Goal: Task Accomplishment & Management: Use online tool/utility

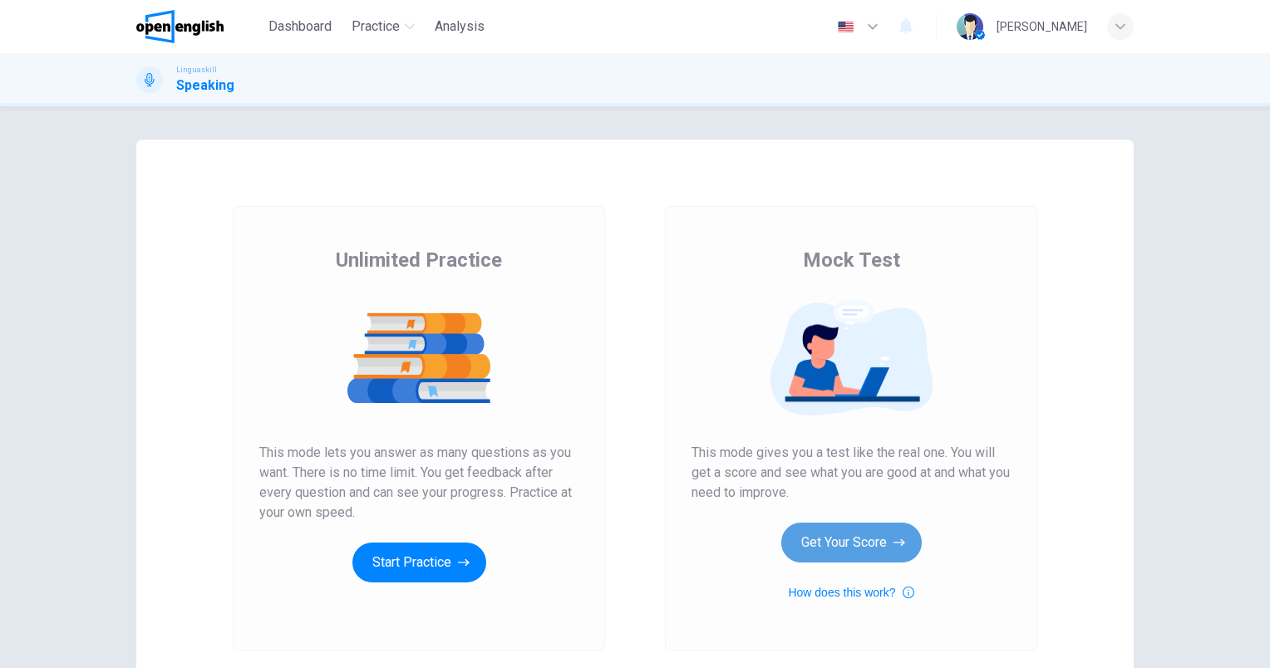
click at [814, 548] on button "Get Your Score" at bounding box center [851, 543] width 140 height 40
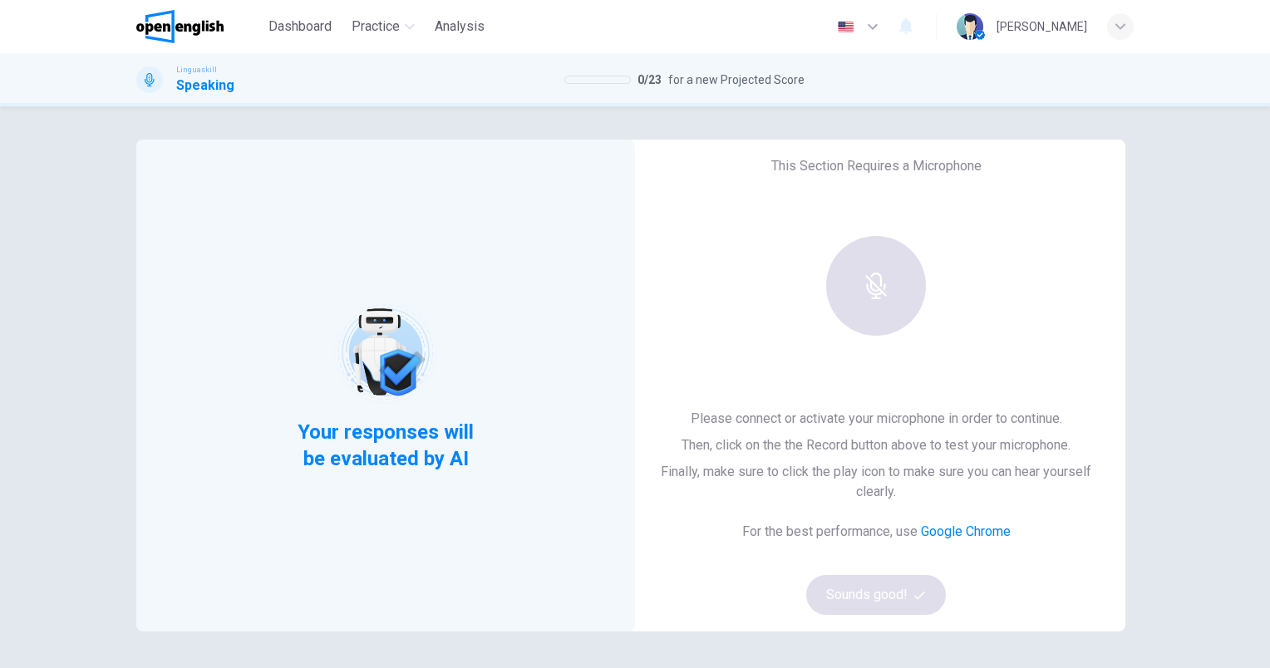
click at [859, 268] on div at bounding box center [876, 286] width 180 height 100
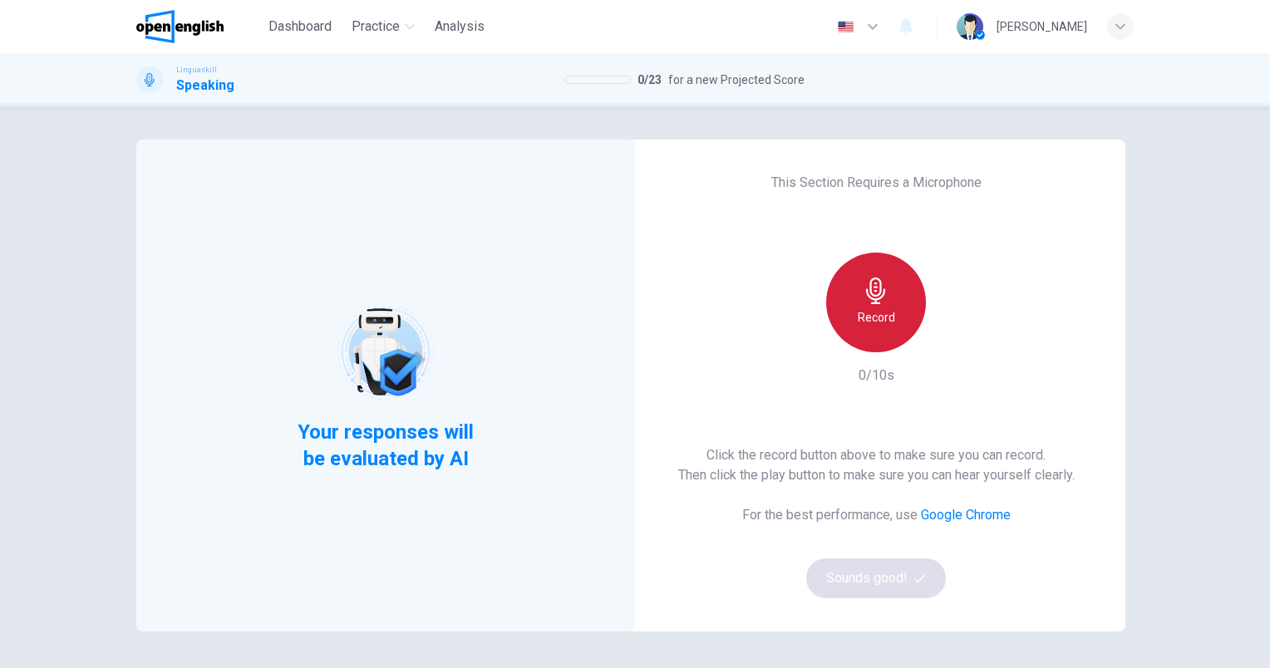
click at [874, 332] on div "Record" at bounding box center [876, 303] width 100 height 100
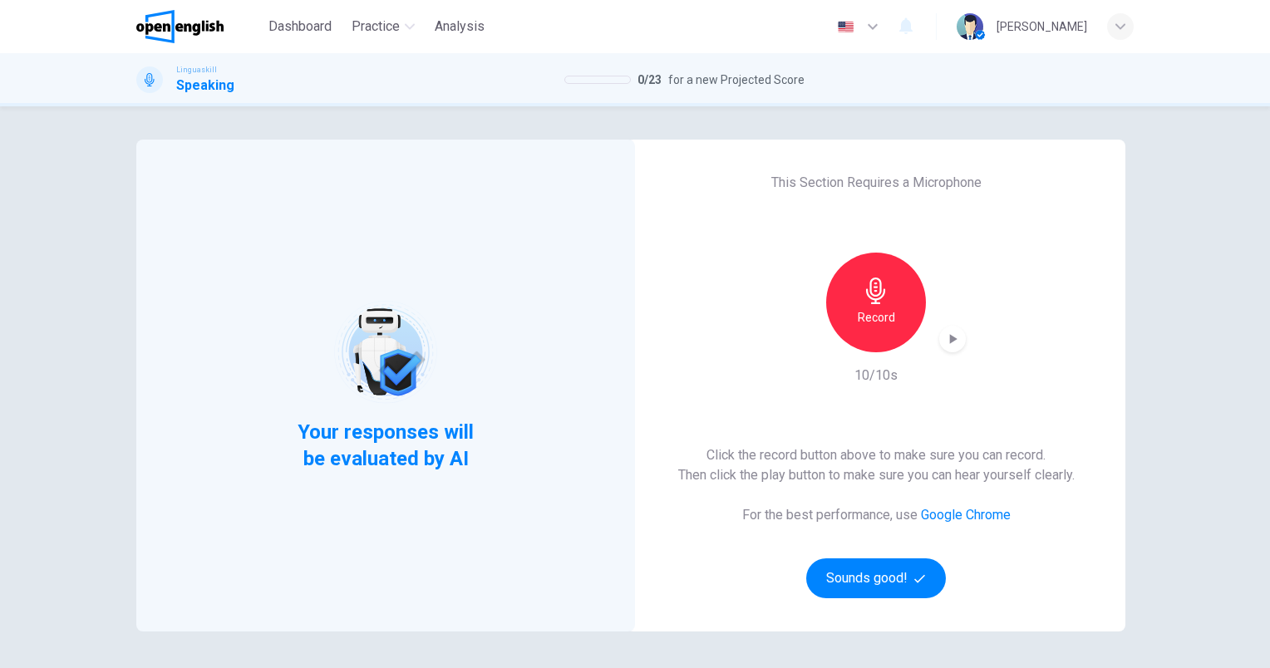
click at [950, 342] on icon "button" at bounding box center [953, 339] width 7 height 10
click at [947, 342] on icon "button" at bounding box center [953, 339] width 12 height 12
click at [950, 342] on icon "button" at bounding box center [953, 339] width 7 height 10
click at [854, 583] on button "Sounds good!" at bounding box center [876, 578] width 140 height 40
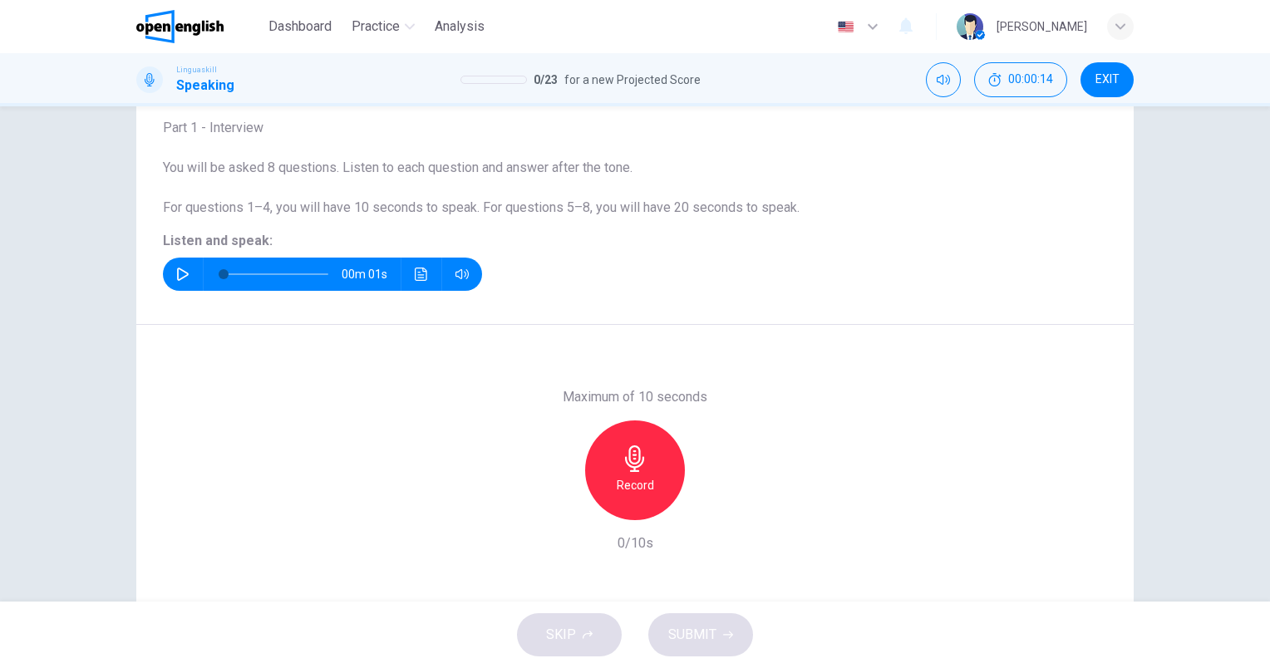
scroll to position [102, 0]
click at [176, 273] on icon "button" at bounding box center [182, 273] width 13 height 13
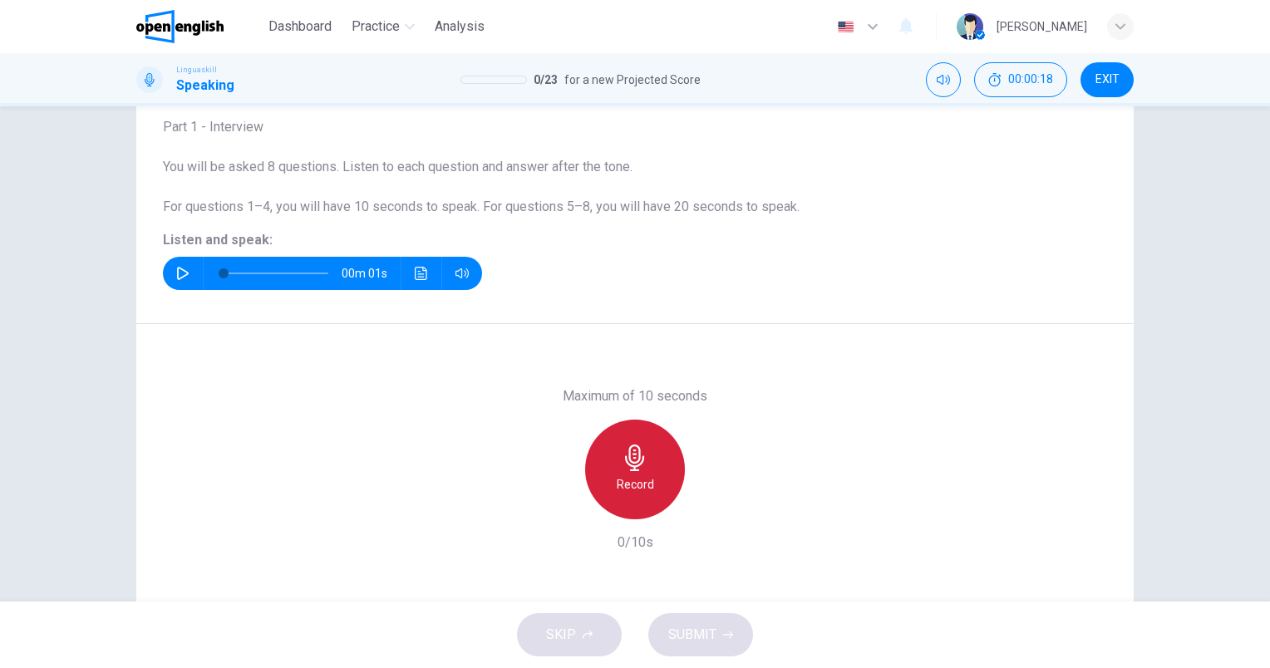
click at [628, 453] on icon "button" at bounding box center [634, 458] width 19 height 27
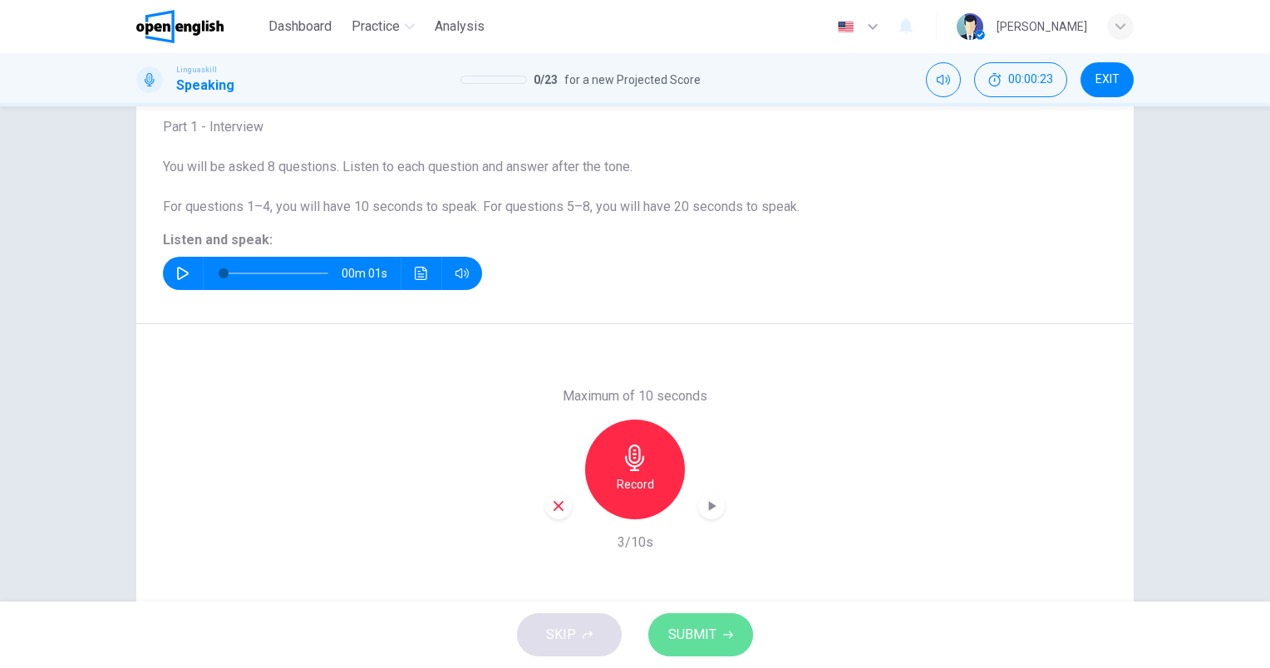
click at [703, 624] on span "SUBMIT" at bounding box center [692, 634] width 48 height 23
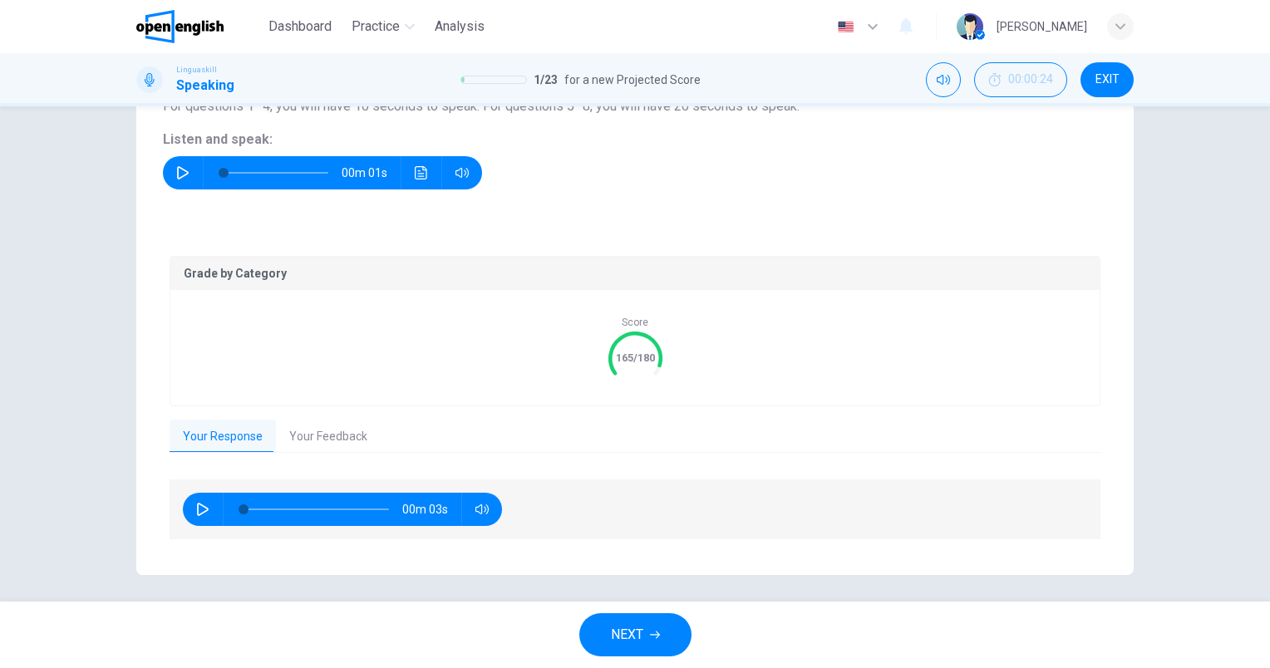
scroll to position [209, 0]
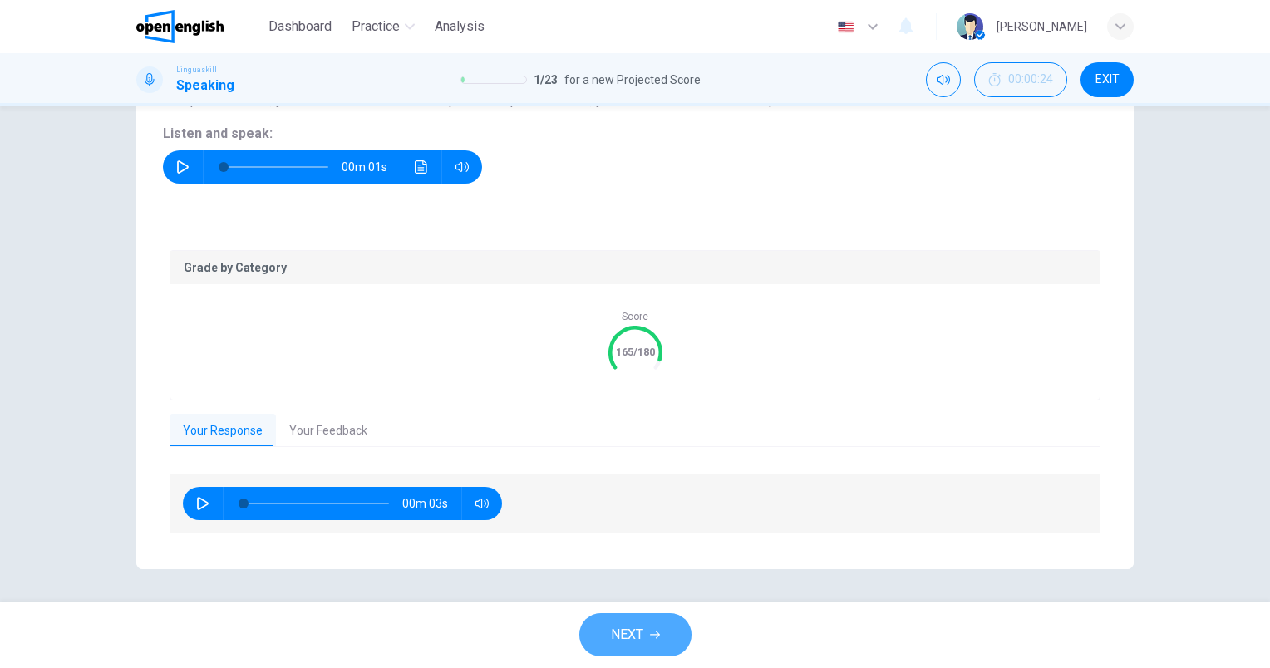
click at [630, 640] on span "NEXT" at bounding box center [627, 634] width 32 height 23
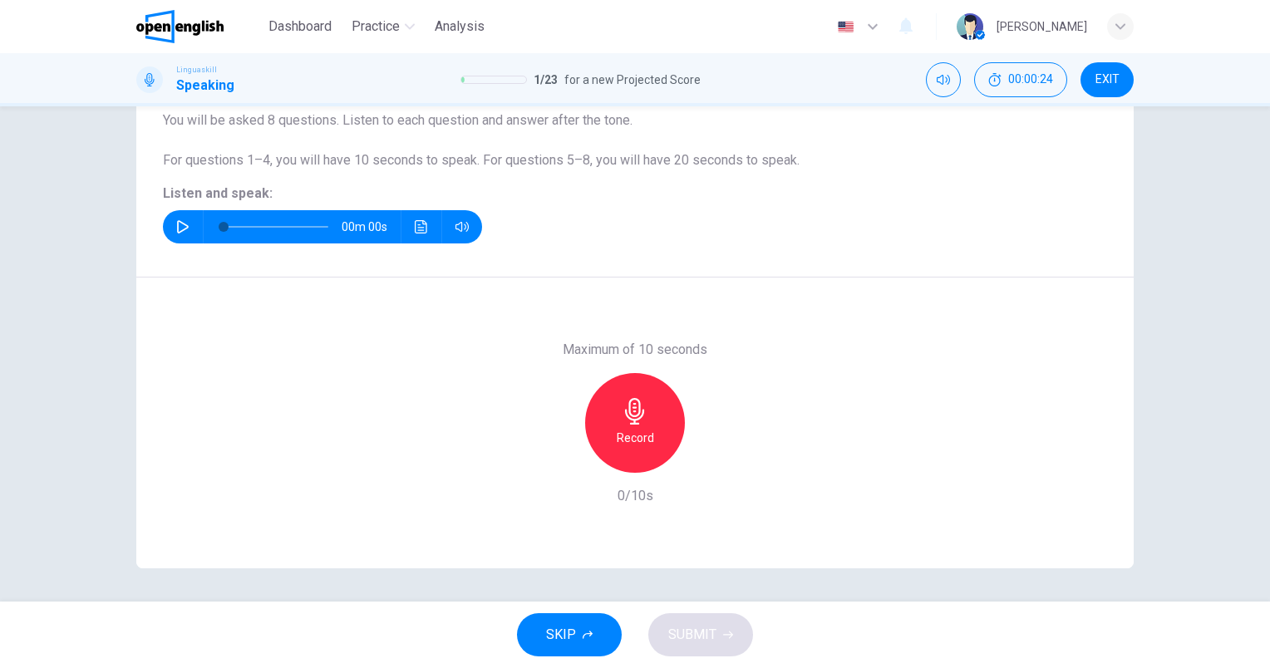
scroll to position [149, 0]
click at [180, 224] on icon "button" at bounding box center [183, 226] width 12 height 13
click at [625, 424] on icon "button" at bounding box center [635, 411] width 27 height 27
click at [711, 640] on span "SUBMIT" at bounding box center [692, 634] width 48 height 23
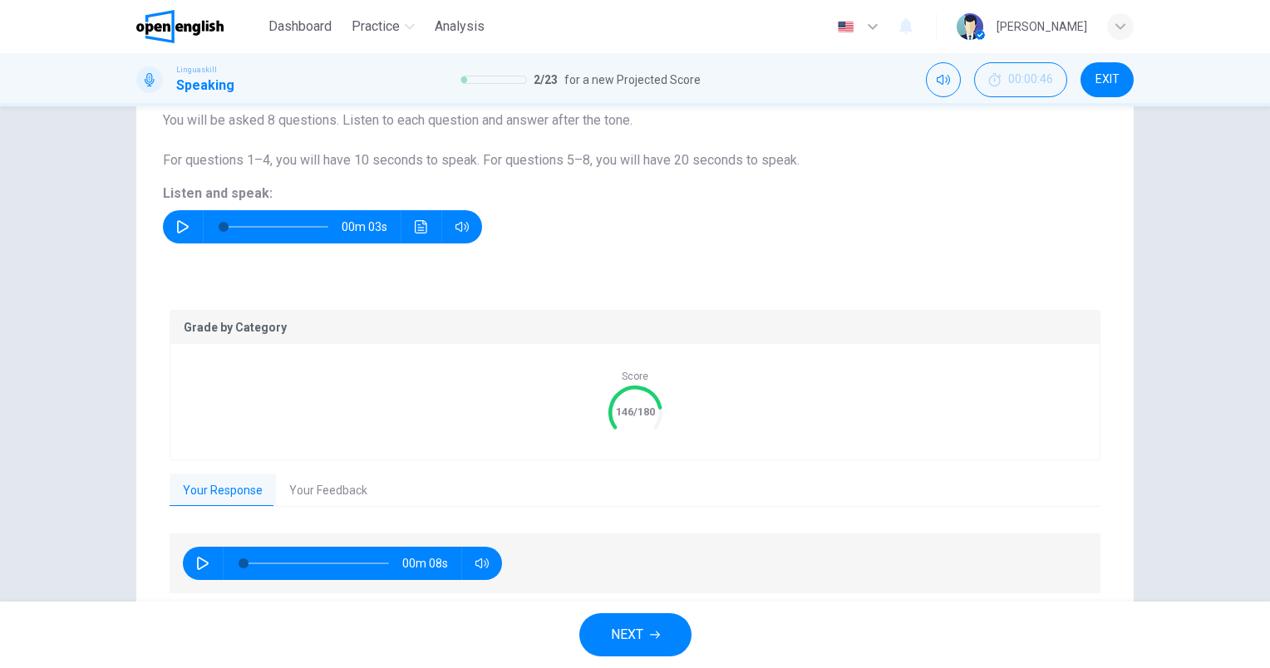
scroll to position [209, 0]
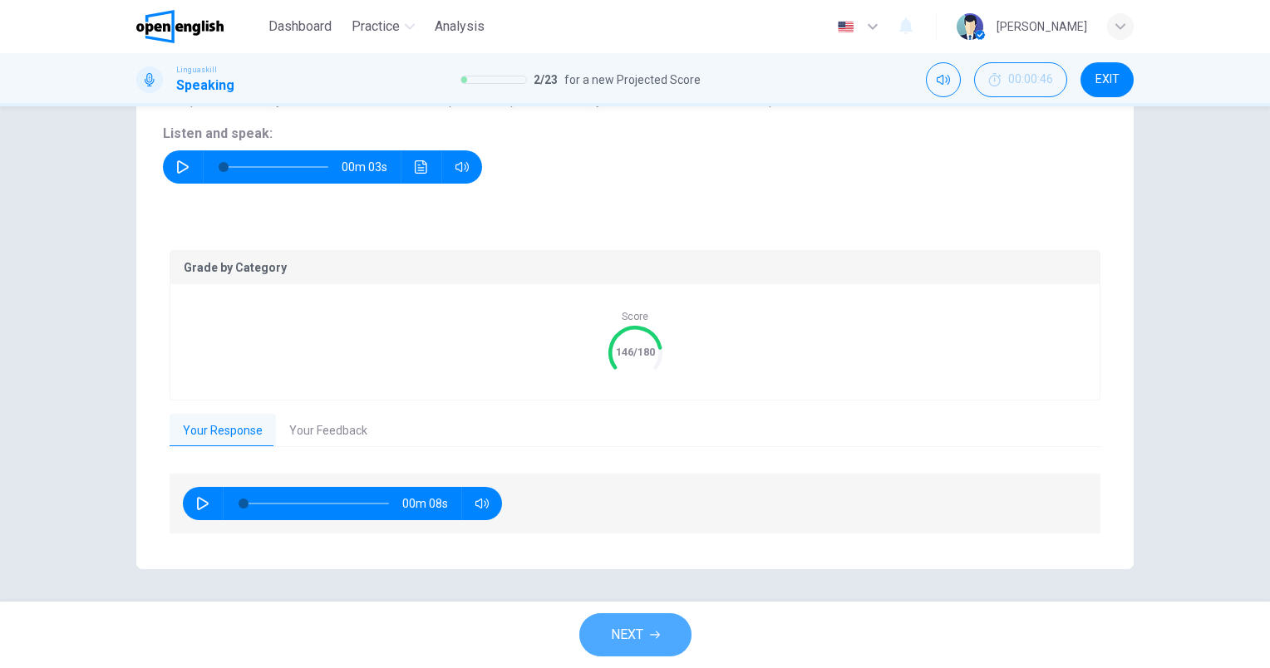
click at [655, 635] on icon "button" at bounding box center [655, 635] width 10 height 7
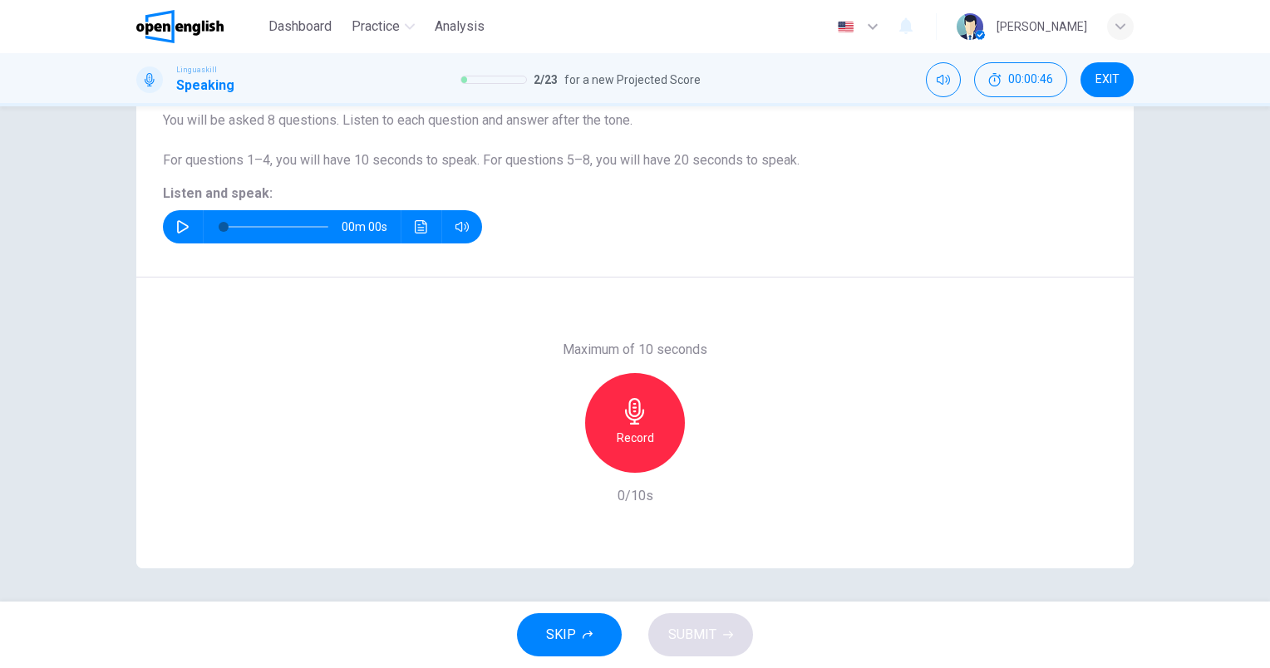
scroll to position [149, 0]
click at [176, 227] on icon "button" at bounding box center [182, 226] width 13 height 13
click at [650, 412] on div "Record" at bounding box center [635, 423] width 100 height 100
click at [650, 412] on div "Stop" at bounding box center [635, 423] width 100 height 100
click at [703, 633] on span "SUBMIT" at bounding box center [692, 634] width 48 height 23
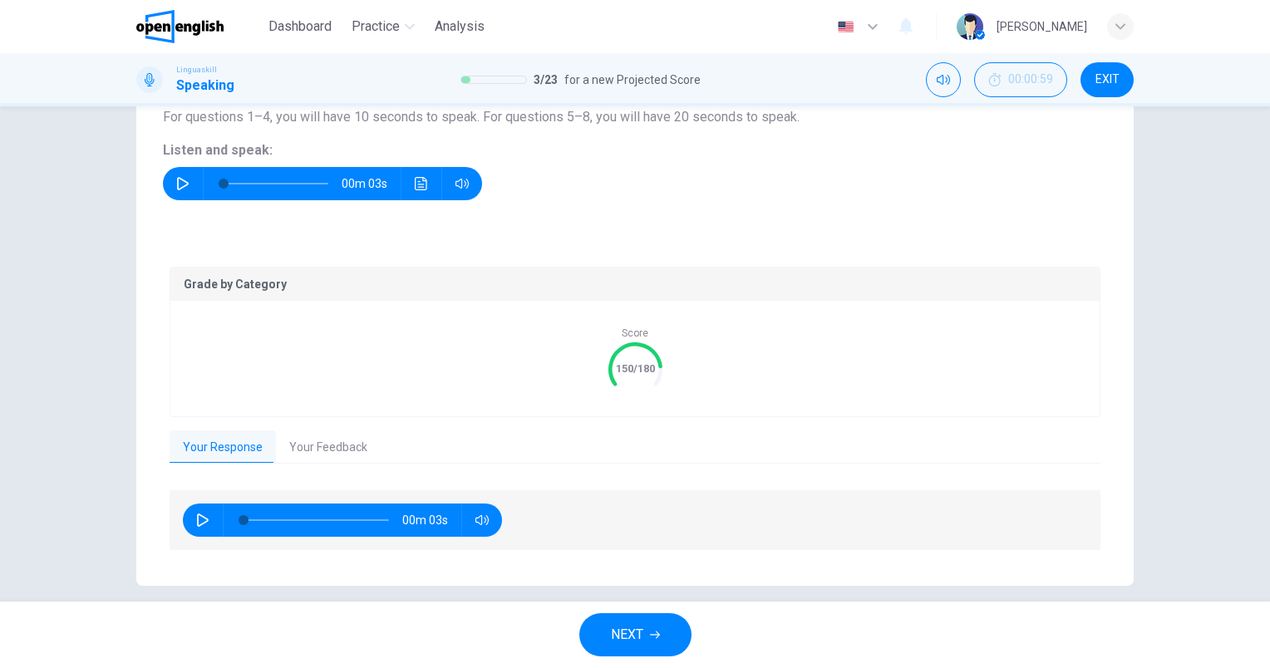
scroll to position [209, 0]
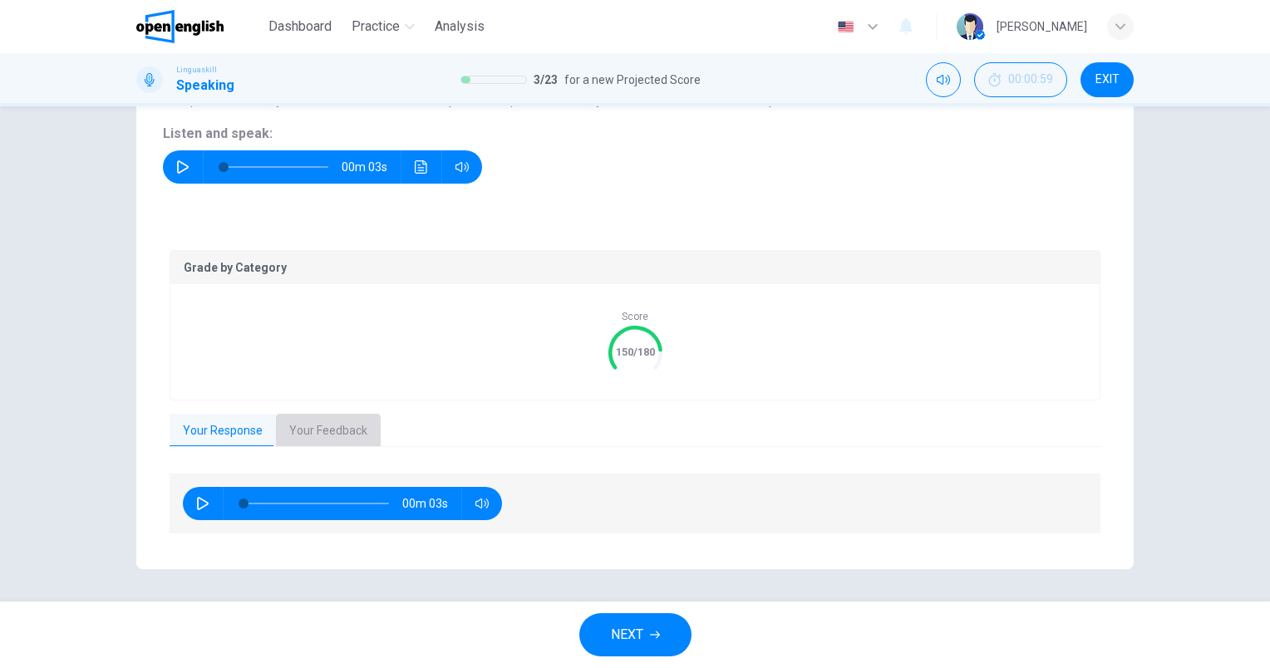
click at [296, 430] on button "Your Feedback" at bounding box center [328, 431] width 105 height 35
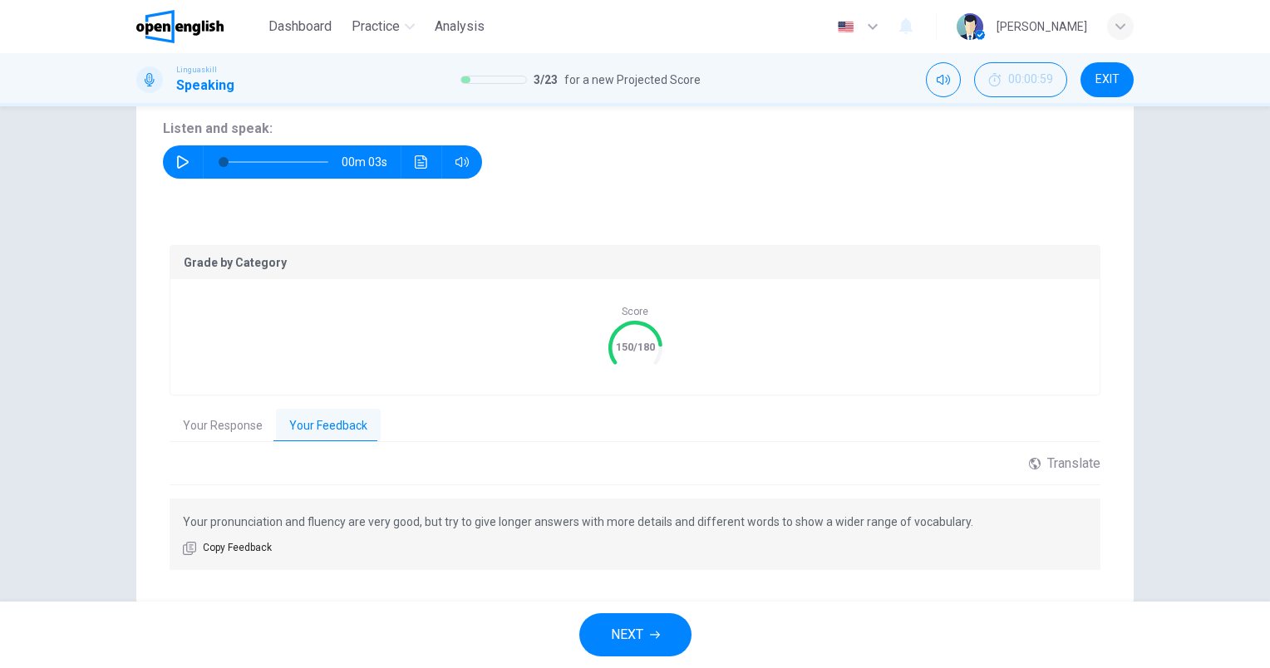
scroll to position [249, 0]
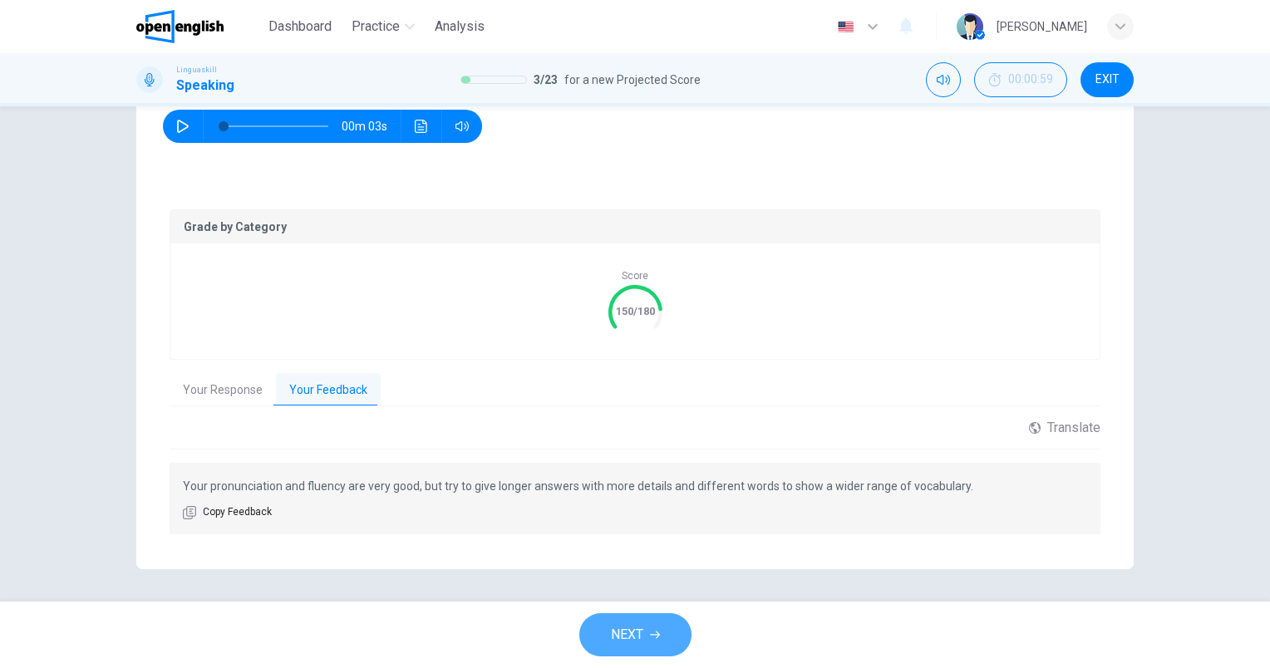
click at [616, 639] on span "NEXT" at bounding box center [627, 634] width 32 height 23
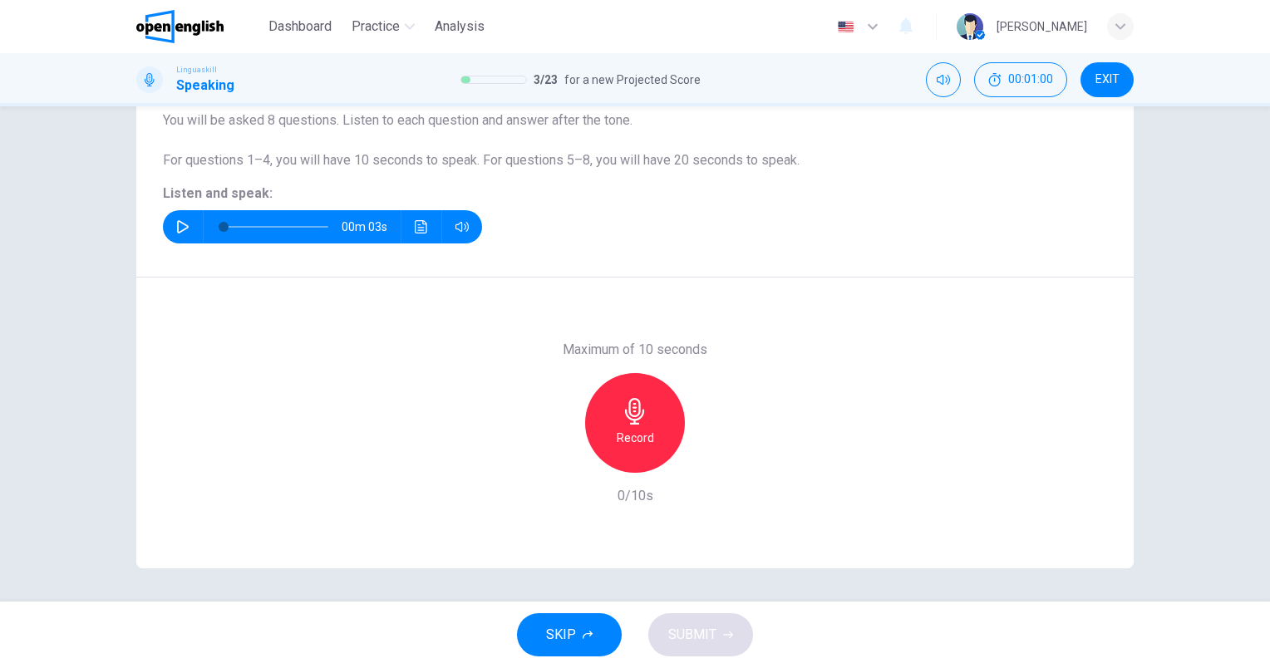
click at [173, 233] on button "button" at bounding box center [183, 226] width 27 height 33
click at [633, 428] on h6 "Record" at bounding box center [635, 438] width 37 height 20
click at [718, 630] on button "SUBMIT" at bounding box center [700, 634] width 105 height 43
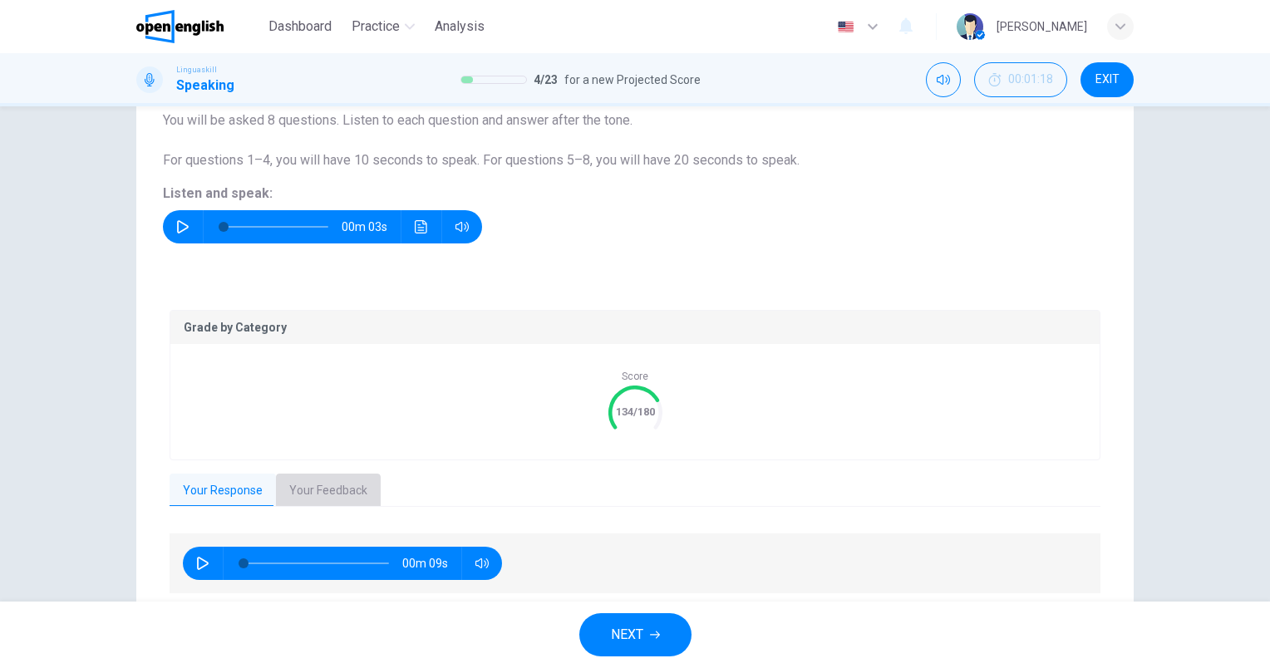
click at [316, 492] on button "Your Feedback" at bounding box center [328, 491] width 105 height 35
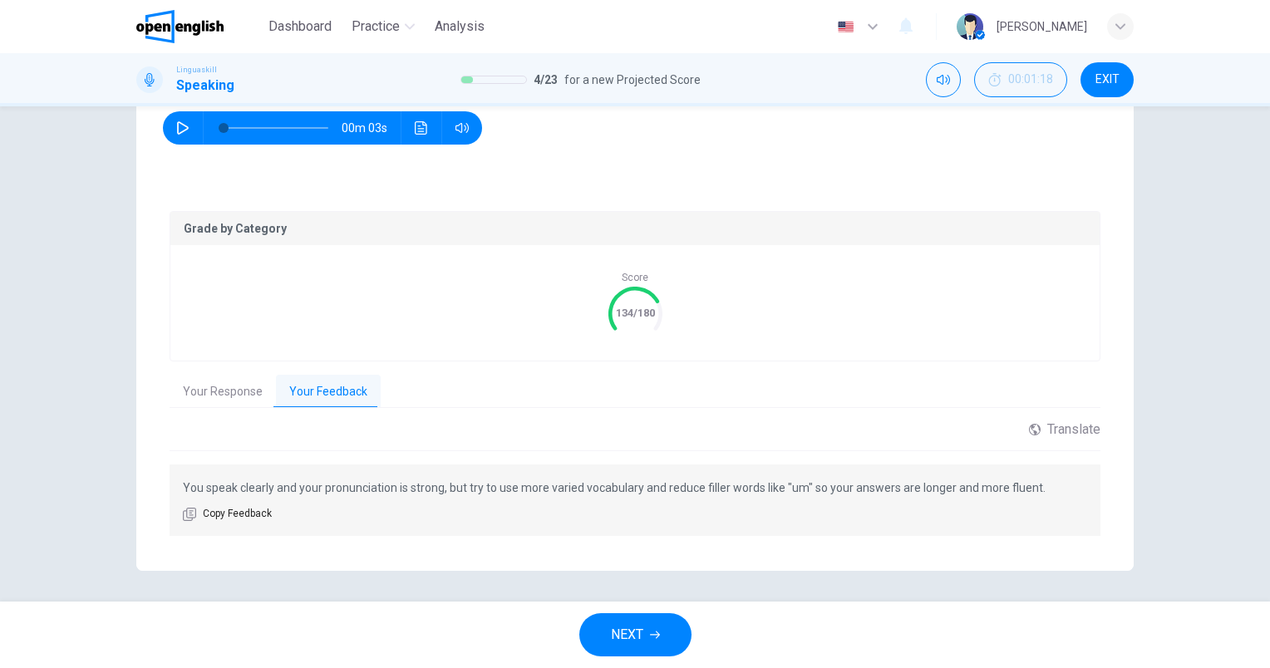
scroll to position [249, 0]
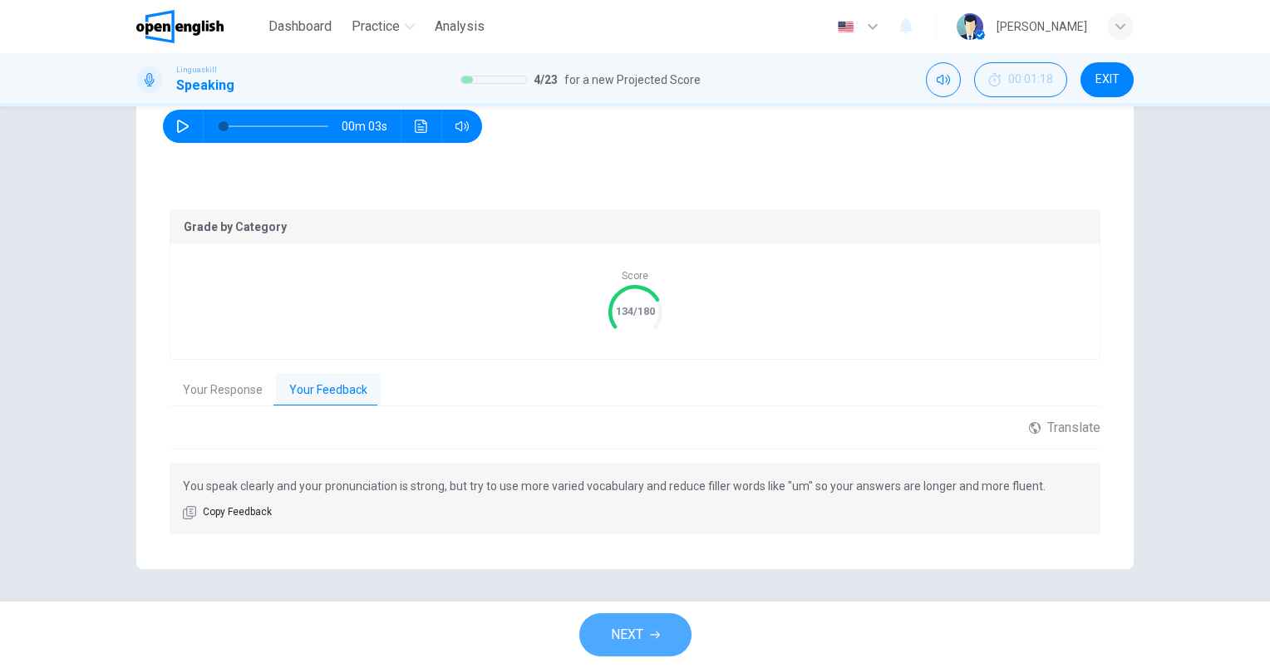
click at [630, 625] on span "NEXT" at bounding box center [627, 634] width 32 height 23
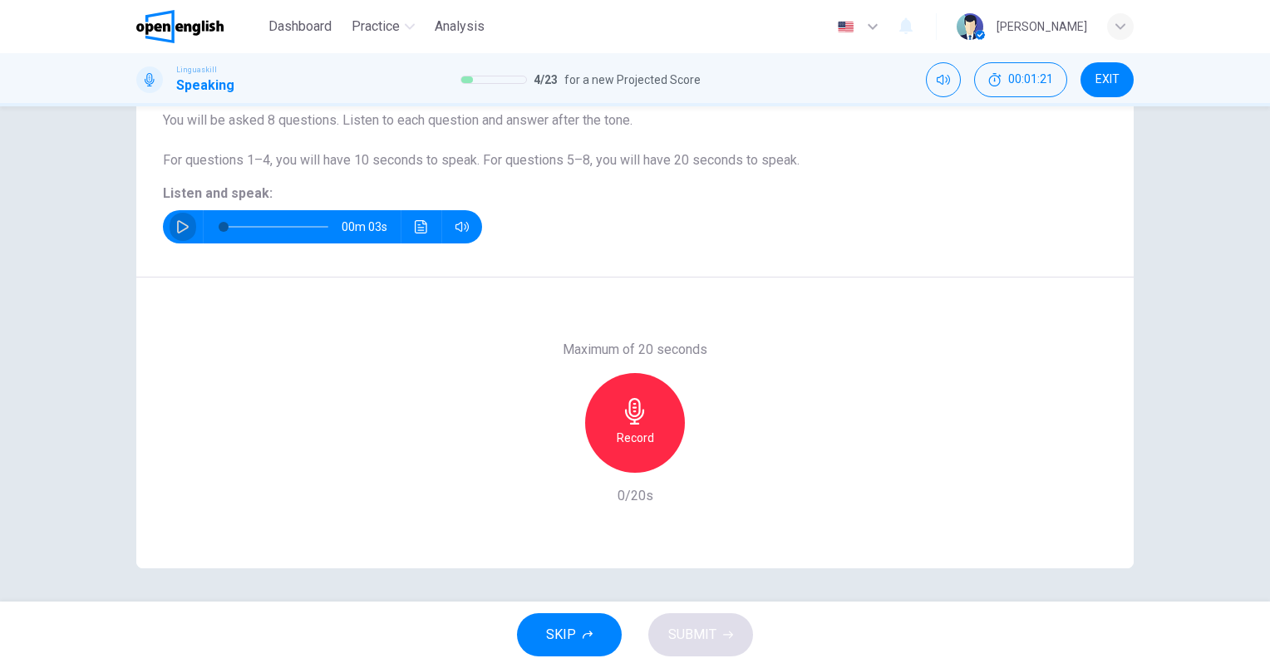
click at [170, 231] on button "button" at bounding box center [183, 226] width 27 height 33
type input "*"
